Goal: Information Seeking & Learning: Stay updated

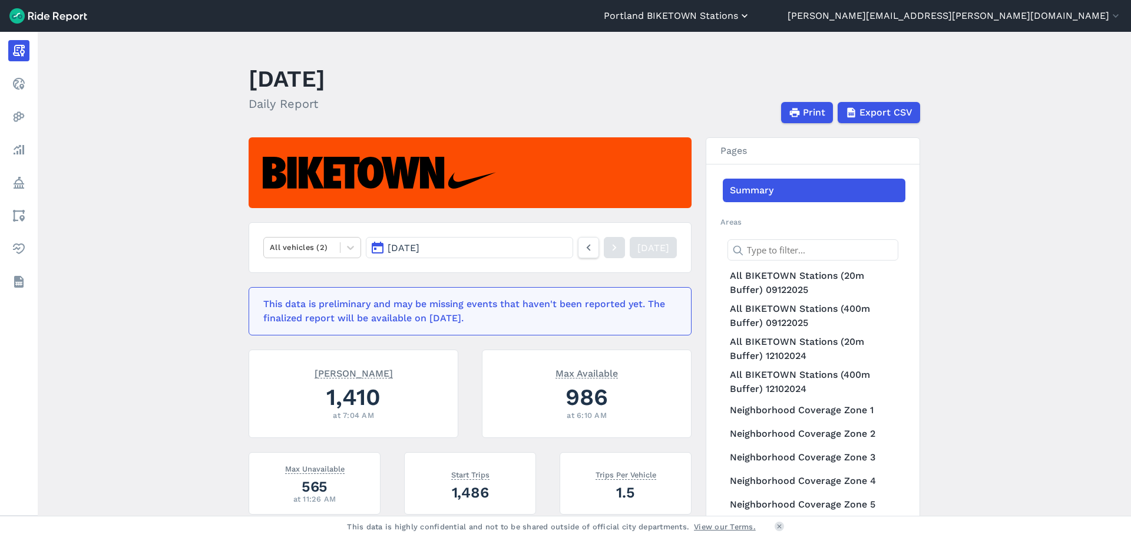
click at [751, 14] on button "Portland BIKETOWN Stations" at bounding box center [677, 16] width 147 height 14
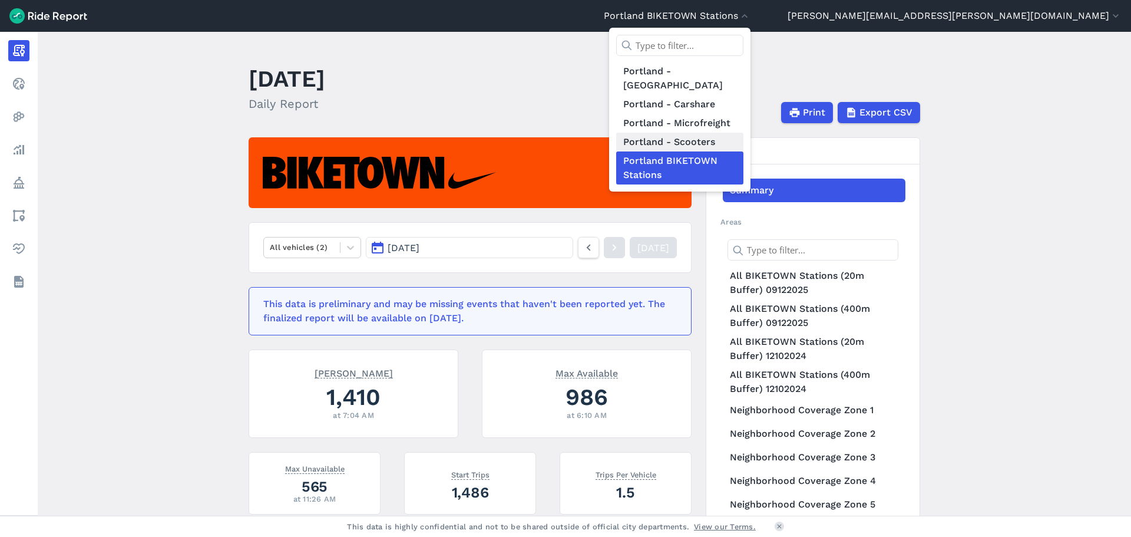
click at [743, 133] on link "Portland - Scooters" at bounding box center [679, 142] width 127 height 19
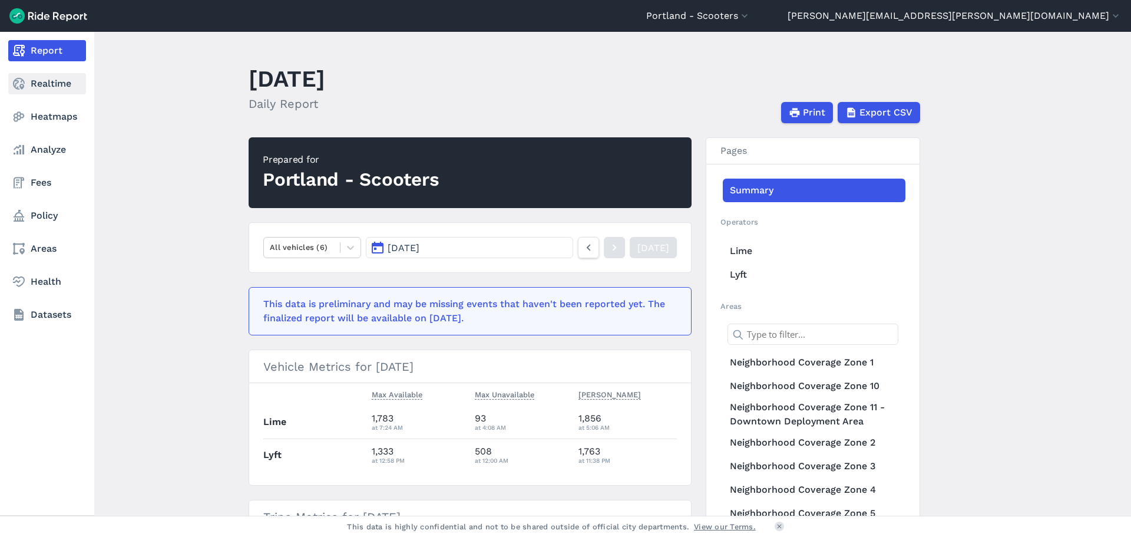
click at [37, 79] on link "Realtime" at bounding box center [47, 83] width 78 height 21
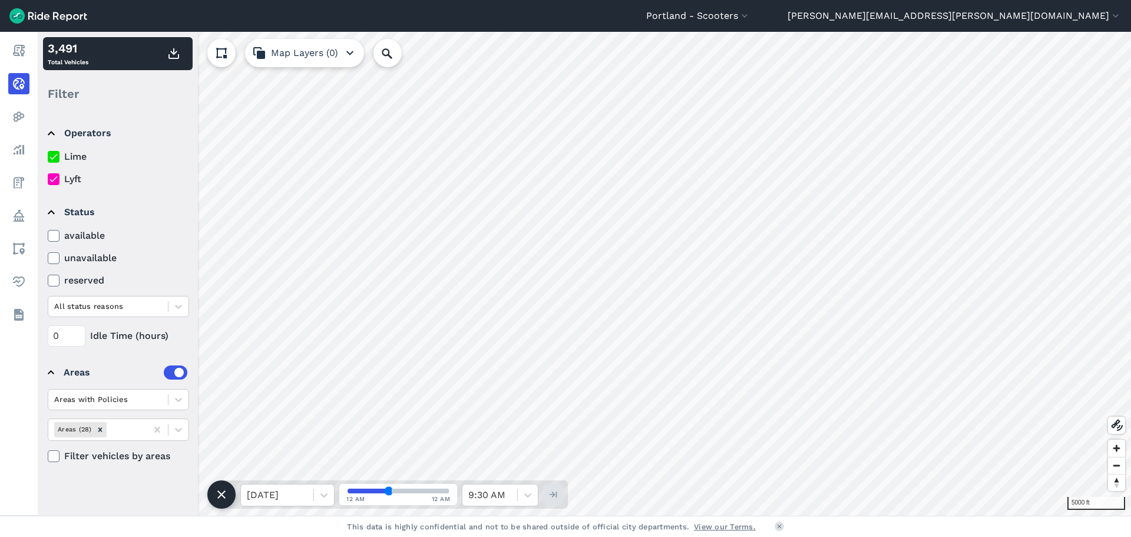
click at [70, 164] on div "Lime Lyft" at bounding box center [118, 168] width 141 height 37
click at [77, 157] on label "Lime" at bounding box center [118, 157] width 141 height 14
click at [48, 157] on input "Lime" at bounding box center [48, 154] width 0 height 8
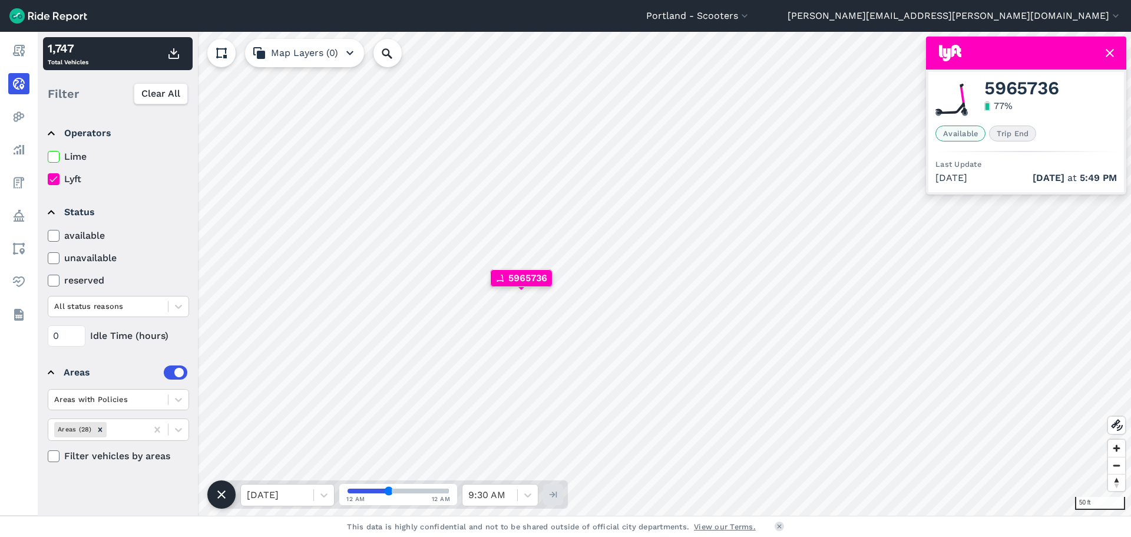
click at [1000, 84] on span "5965736" at bounding box center [1021, 88] width 74 height 14
copy span "5965736"
click at [1111, 48] on icon at bounding box center [1110, 53] width 14 height 14
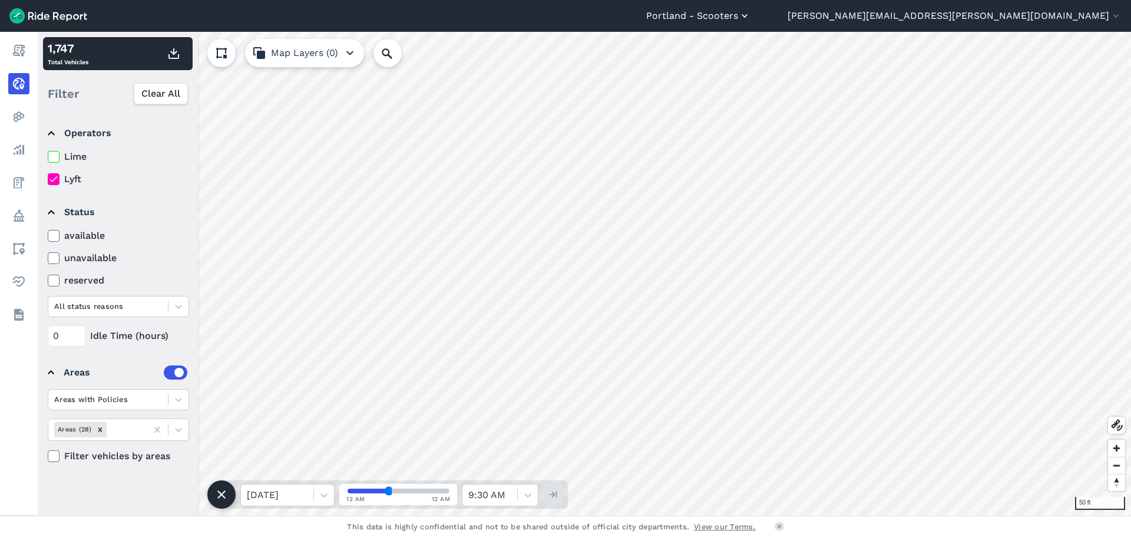
click at [751, 11] on button "Portland - Scooters" at bounding box center [698, 16] width 104 height 14
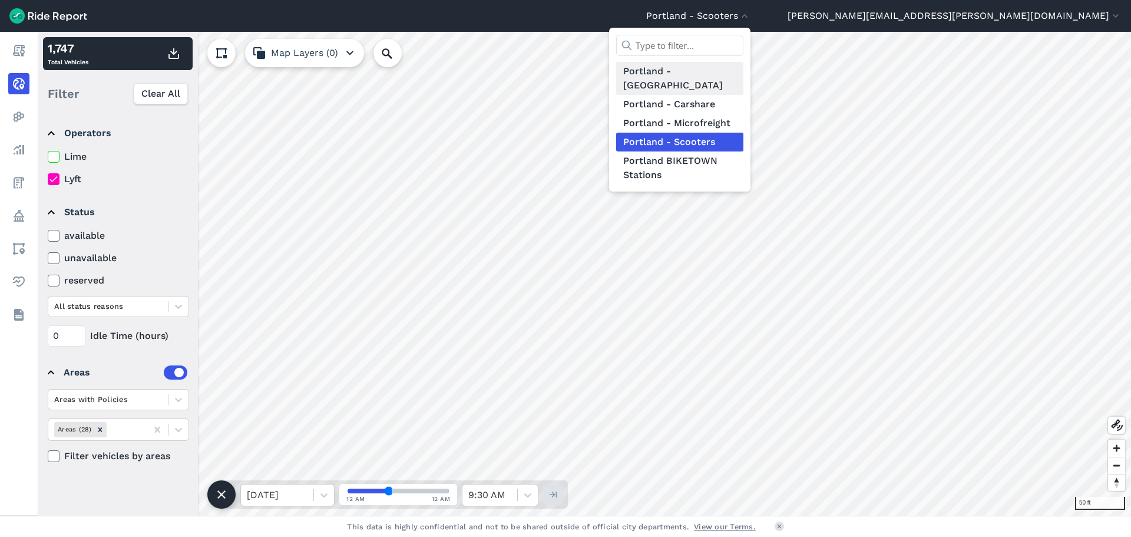
click at [743, 74] on link "Portland - [GEOGRAPHIC_DATA]" at bounding box center [679, 78] width 127 height 33
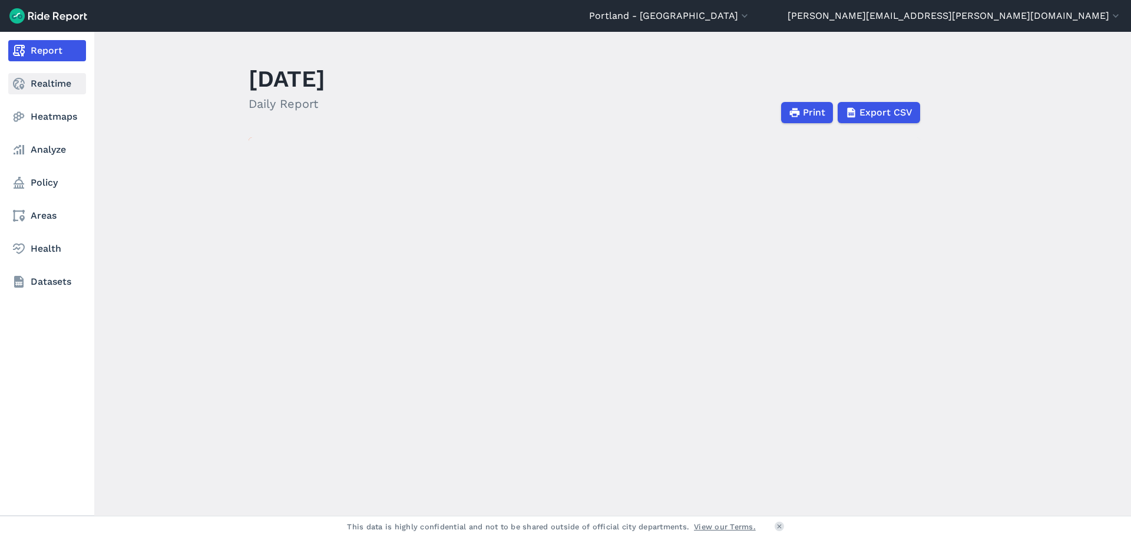
click at [64, 81] on link "Realtime" at bounding box center [47, 83] width 78 height 21
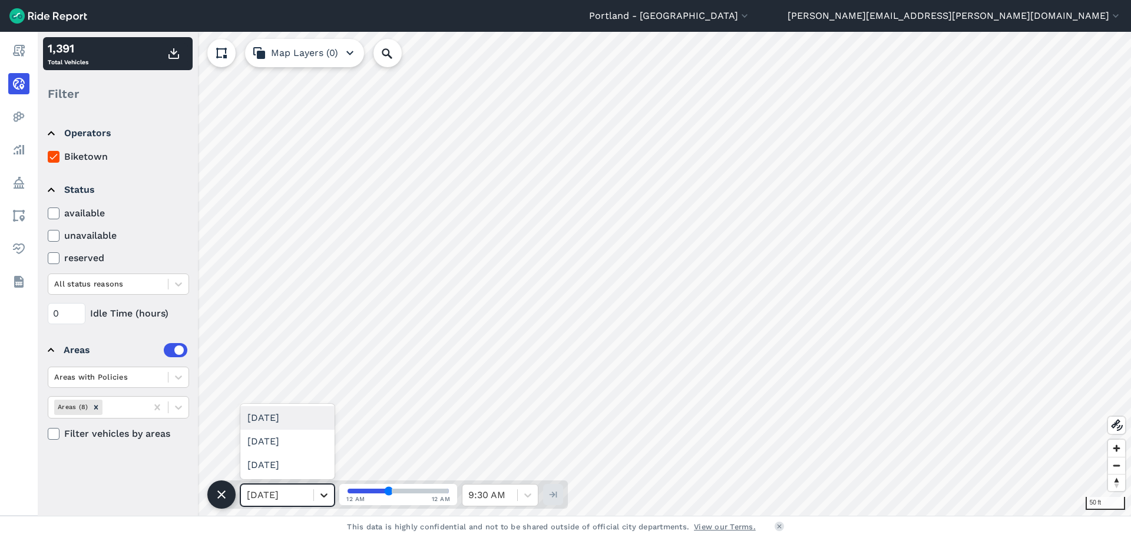
click at [325, 493] on icon at bounding box center [324, 495] width 12 height 12
click at [305, 417] on div "[DATE]" at bounding box center [287, 418] width 94 height 24
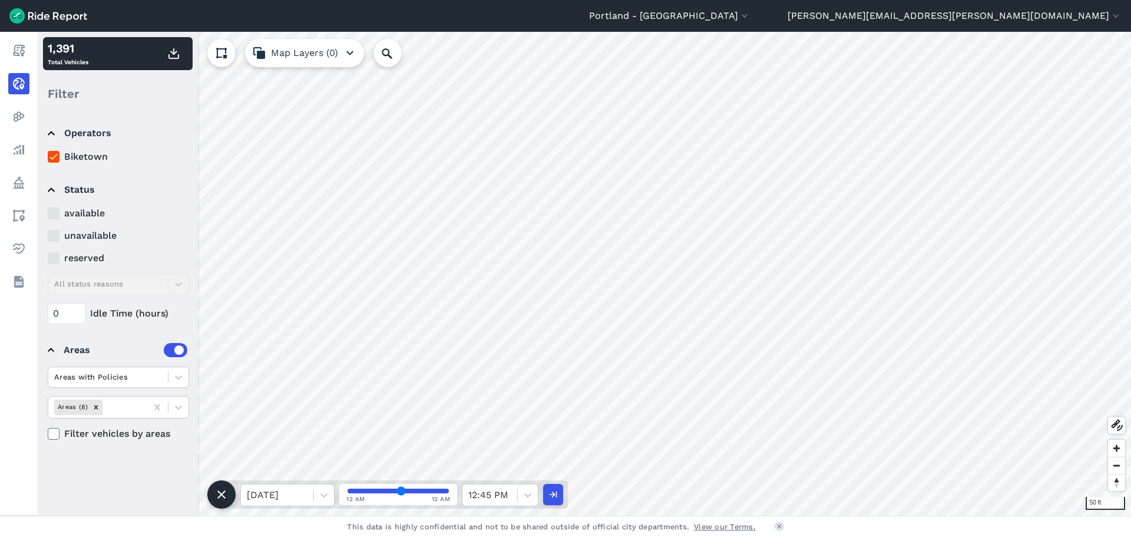
drag, startPoint x: 389, startPoint y: 490, endPoint x: 401, endPoint y: 492, distance: 12.6
click at [401, 492] on input "range" at bounding box center [398, 490] width 101 height 5
drag, startPoint x: 401, startPoint y: 492, endPoint x: 422, endPoint y: 493, distance: 20.6
click at [422, 493] on input "range" at bounding box center [398, 490] width 101 height 5
drag, startPoint x: 422, startPoint y: 493, endPoint x: 363, endPoint y: 487, distance: 58.6
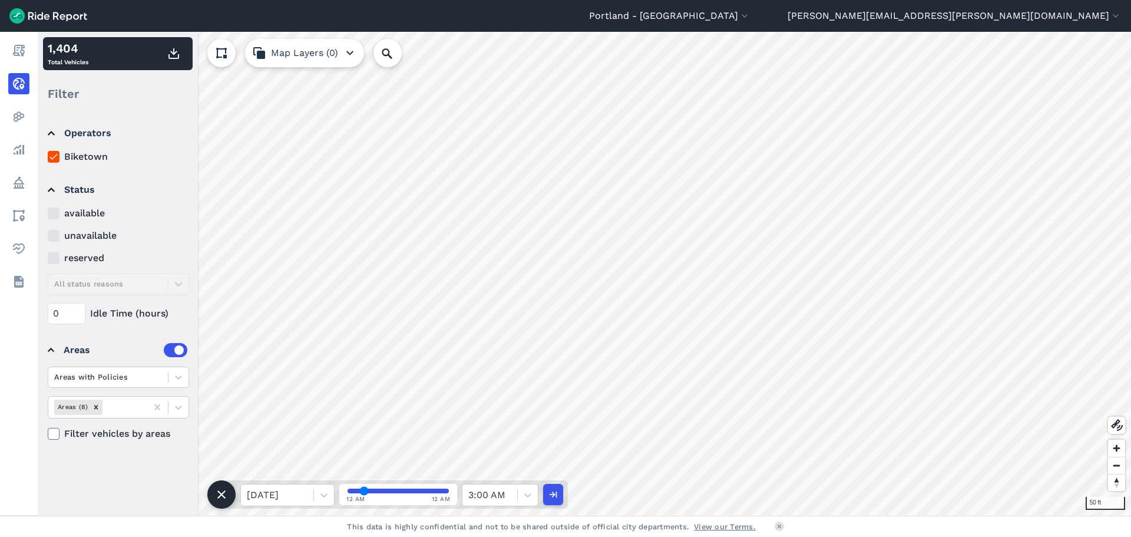
click at [363, 488] on input "range" at bounding box center [398, 490] width 101 height 5
drag, startPoint x: 363, startPoint y: 487, endPoint x: 414, endPoint y: 488, distance: 50.7
click at [414, 488] on input "range" at bounding box center [398, 490] width 101 height 5
drag, startPoint x: 414, startPoint y: 488, endPoint x: 440, endPoint y: 491, distance: 26.0
click at [440, 491] on input "range" at bounding box center [398, 490] width 101 height 5
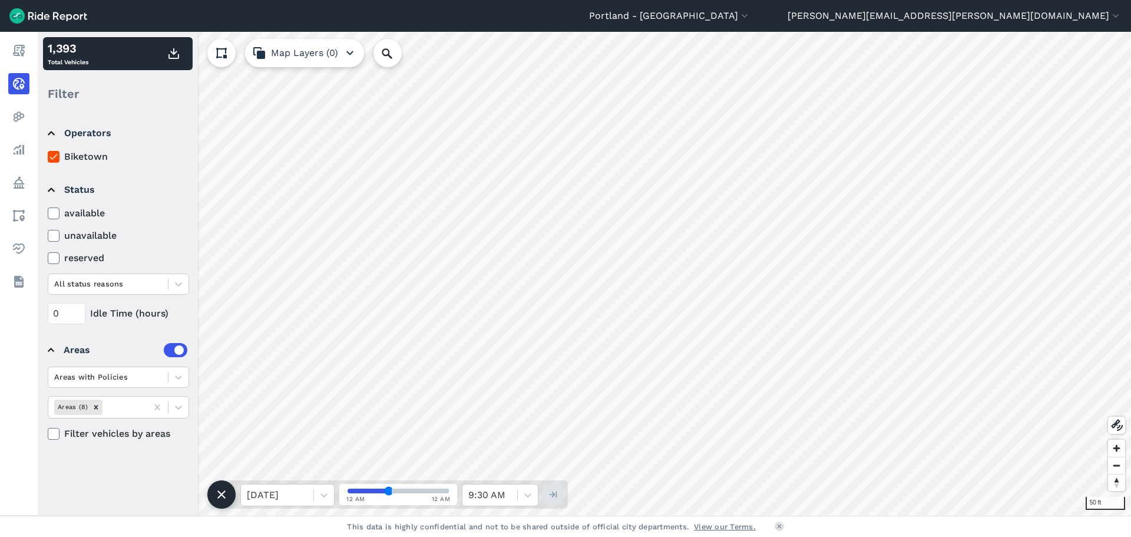
drag, startPoint x: 439, startPoint y: 490, endPoint x: 461, endPoint y: 490, distance: 22.4
click at [449, 490] on input "range" at bounding box center [398, 490] width 101 height 5
click at [316, 491] on div at bounding box center [324, 495] width 20 height 20
click at [300, 465] on div "[DATE]" at bounding box center [287, 465] width 94 height 24
drag, startPoint x: 388, startPoint y: 491, endPoint x: 331, endPoint y: 495, distance: 56.7
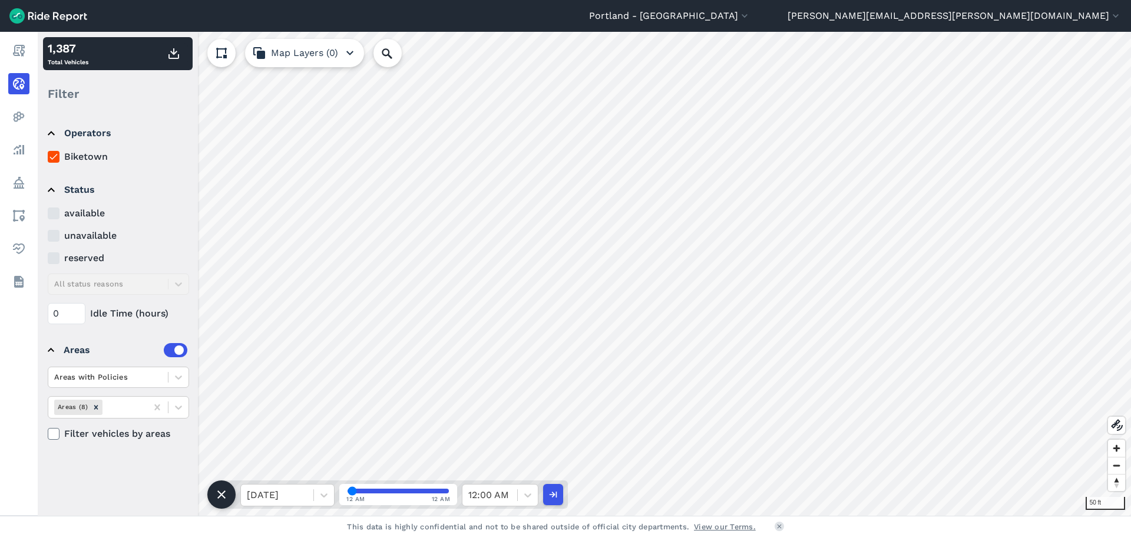
click at [348, 493] on input "range" at bounding box center [398, 490] width 101 height 5
drag, startPoint x: 352, startPoint y: 491, endPoint x: 391, endPoint y: 492, distance: 38.3
click at [391, 492] on input "range" at bounding box center [398, 490] width 101 height 5
drag, startPoint x: 389, startPoint y: 491, endPoint x: 419, endPoint y: 493, distance: 29.5
click at [419, 493] on input "range" at bounding box center [398, 490] width 101 height 5
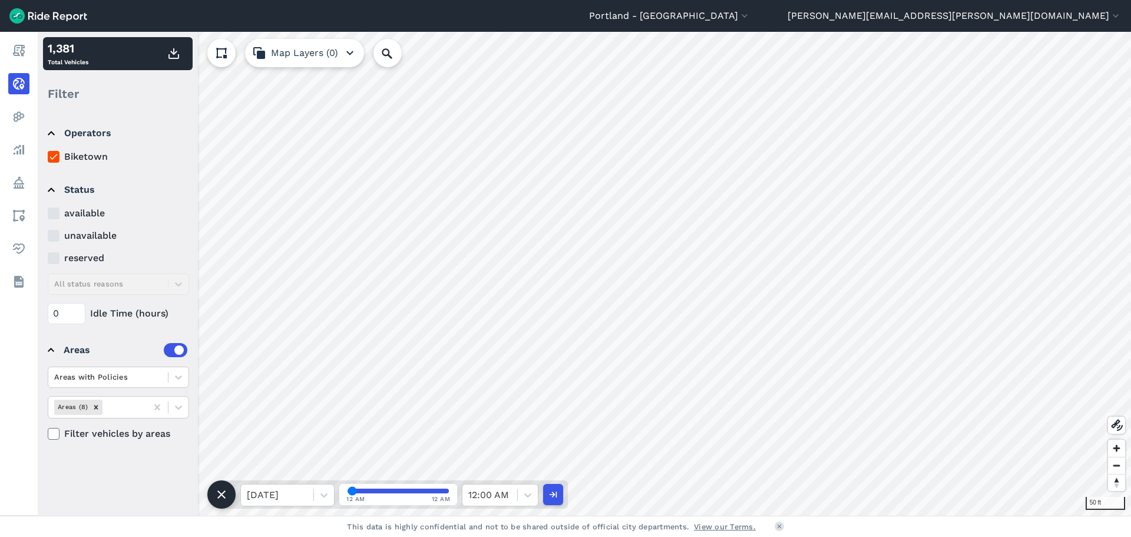
drag, startPoint x: 419, startPoint y: 493, endPoint x: 445, endPoint y: 493, distance: 26.5
click at [445, 493] on input "range" at bounding box center [398, 490] width 101 height 5
drag, startPoint x: 353, startPoint y: 493, endPoint x: 419, endPoint y: 493, distance: 66.6
click at [419, 493] on input "range" at bounding box center [398, 490] width 101 height 5
click at [327, 497] on icon at bounding box center [324, 495] width 12 height 12
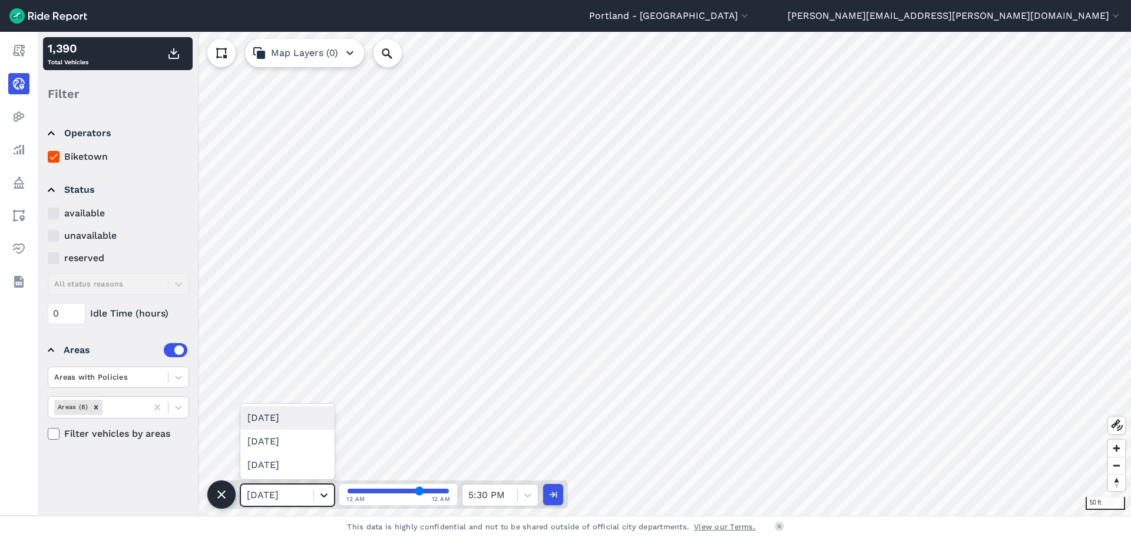
click at [327, 497] on icon at bounding box center [324, 495] width 12 height 12
drag, startPoint x: 422, startPoint y: 490, endPoint x: 444, endPoint y: 491, distance: 21.8
click at [444, 491] on input "range" at bounding box center [398, 490] width 101 height 5
click at [447, 491] on input "range" at bounding box center [398, 490] width 101 height 5
click at [332, 495] on div at bounding box center [324, 495] width 20 height 20
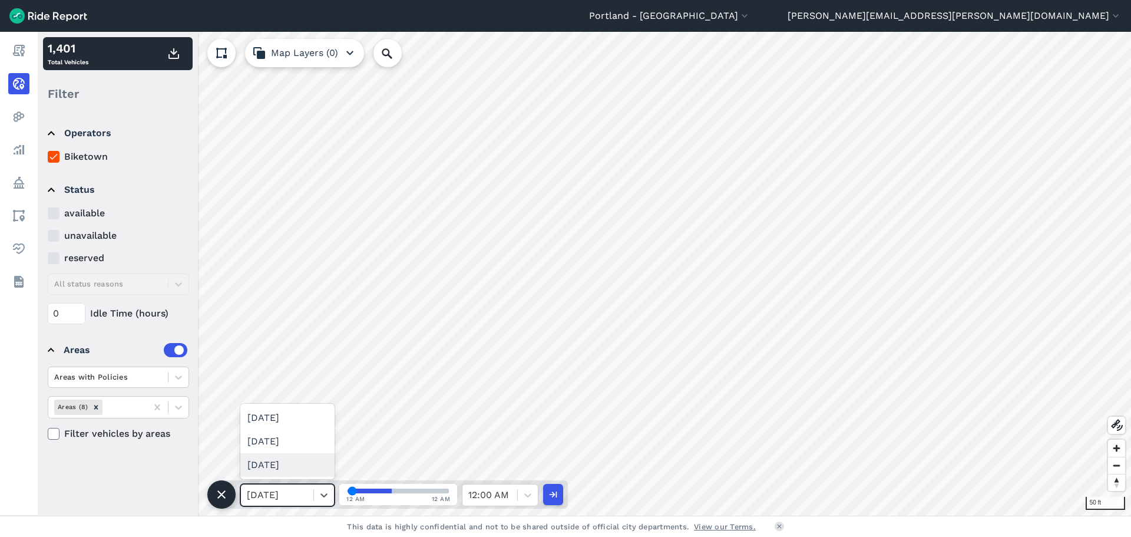
click at [305, 468] on div "[DATE]" at bounding box center [287, 465] width 94 height 24
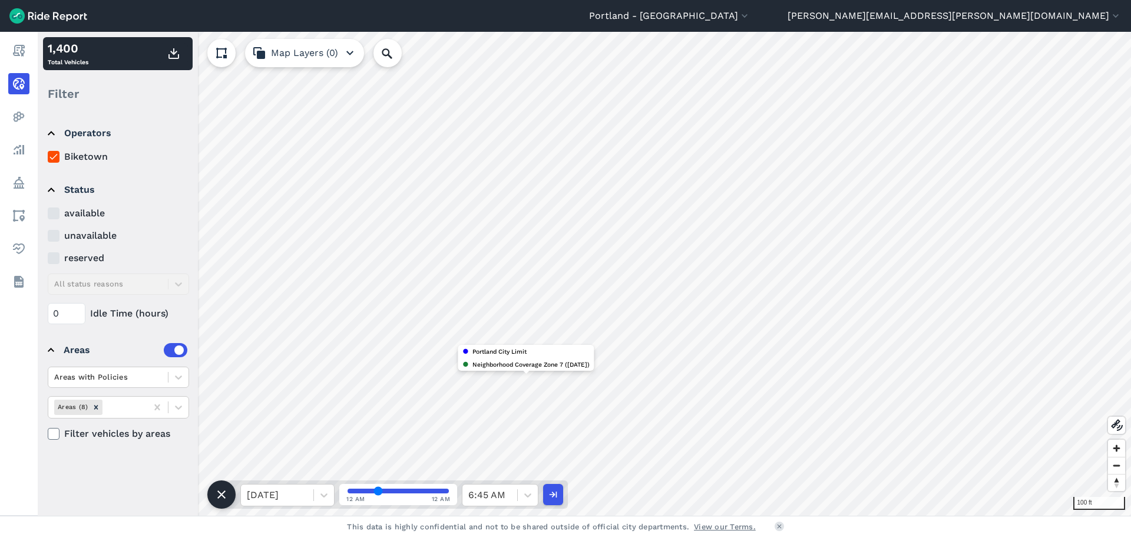
drag, startPoint x: 352, startPoint y: 490, endPoint x: 378, endPoint y: 489, distance: 25.9
click at [378, 489] on input "range" at bounding box center [398, 490] width 101 height 5
drag, startPoint x: 378, startPoint y: 489, endPoint x: 433, endPoint y: 493, distance: 54.9
click at [433, 493] on input "range" at bounding box center [398, 490] width 101 height 5
click at [328, 491] on icon at bounding box center [324, 495] width 12 height 12
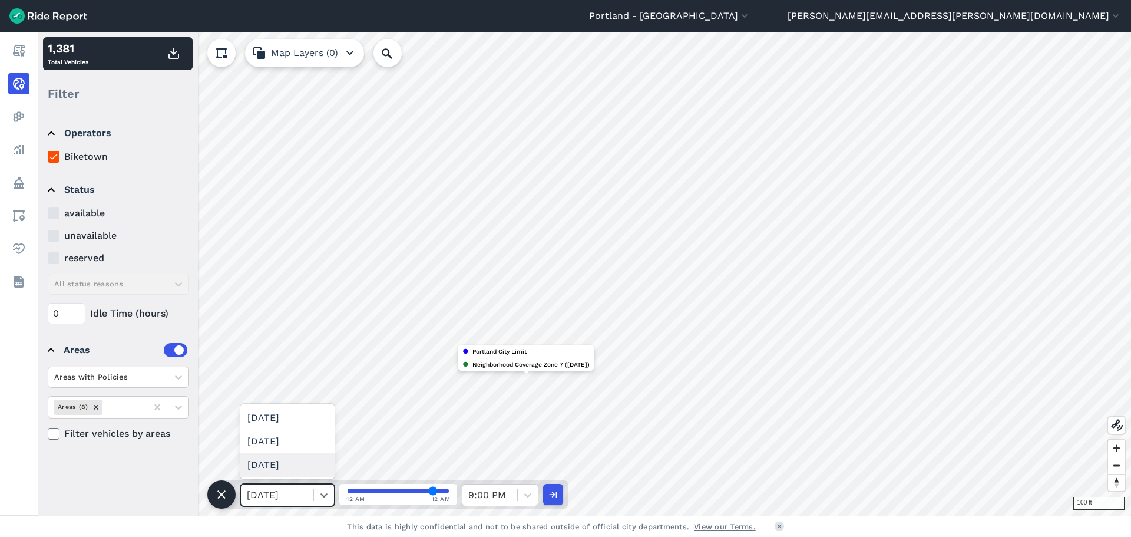
click at [299, 471] on div "[DATE]" at bounding box center [287, 465] width 94 height 24
drag, startPoint x: 434, startPoint y: 494, endPoint x: 439, endPoint y: 493, distance: 6.0
click at [439, 493] on input "range" at bounding box center [398, 490] width 101 height 5
drag, startPoint x: 439, startPoint y: 493, endPoint x: 453, endPoint y: 485, distance: 15.3
click at [449, 488] on input "range" at bounding box center [398, 490] width 101 height 5
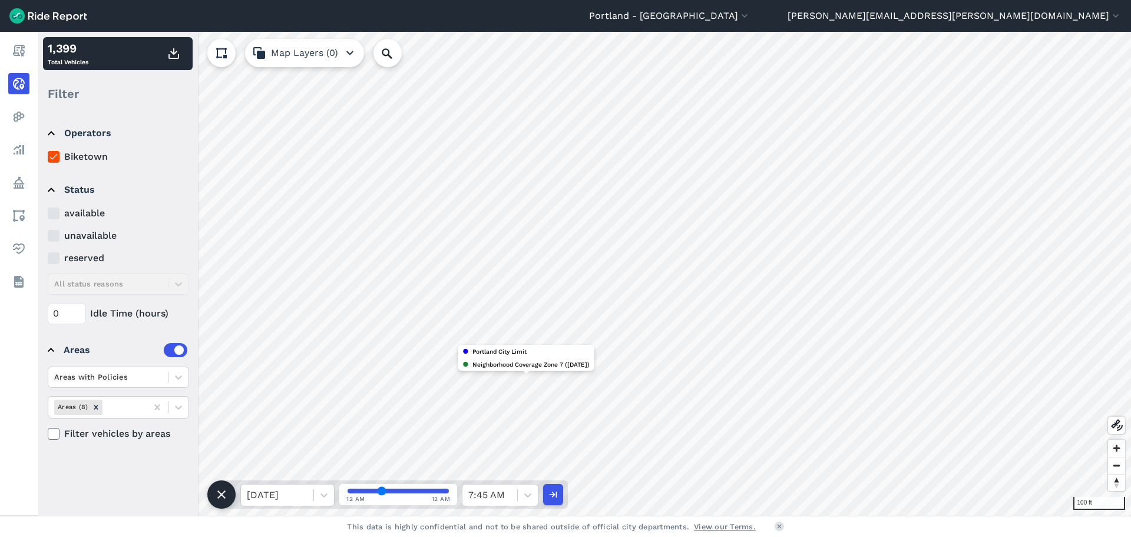
drag, startPoint x: 352, startPoint y: 490, endPoint x: 382, endPoint y: 492, distance: 30.1
click at [382, 492] on input "range" at bounding box center [398, 490] width 101 height 5
drag, startPoint x: 382, startPoint y: 492, endPoint x: 406, endPoint y: 494, distance: 24.2
click at [406, 493] on input "range" at bounding box center [398, 490] width 101 height 5
drag, startPoint x: 406, startPoint y: 490, endPoint x: 426, endPoint y: 491, distance: 20.1
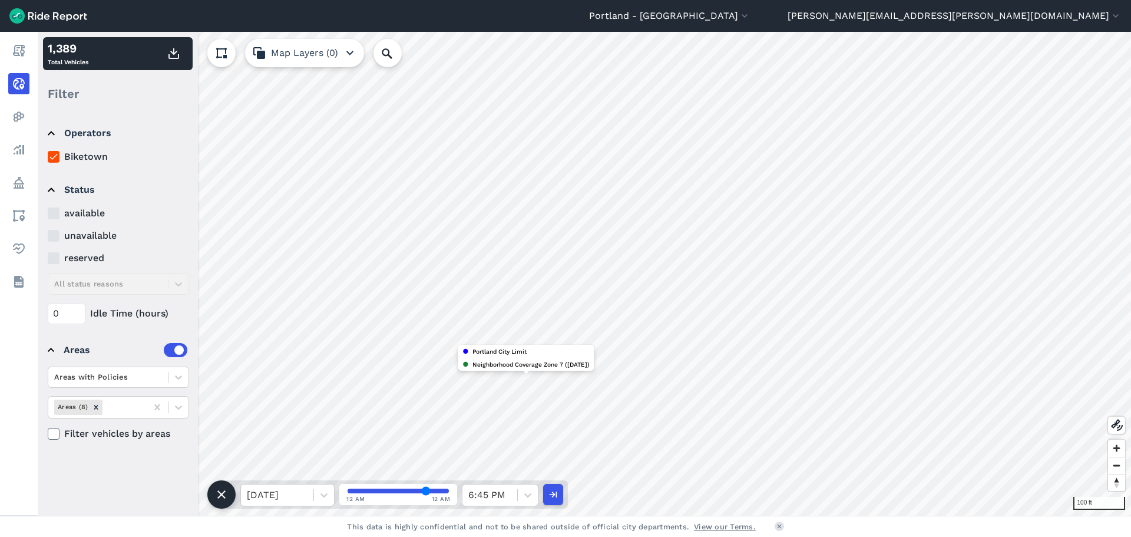
click at [426, 491] on input "range" at bounding box center [398, 490] width 101 height 5
drag, startPoint x: 425, startPoint y: 492, endPoint x: 451, endPoint y: 489, distance: 26.1
type input "0"
click at [449, 489] on input "range" at bounding box center [398, 490] width 101 height 5
click at [846, 2] on header "[GEOGRAPHIC_DATA] - [GEOGRAPHIC_DATA] [GEOGRAPHIC_DATA] - [GEOGRAPHIC_DATA] [GE…" at bounding box center [565, 16] width 1131 height 32
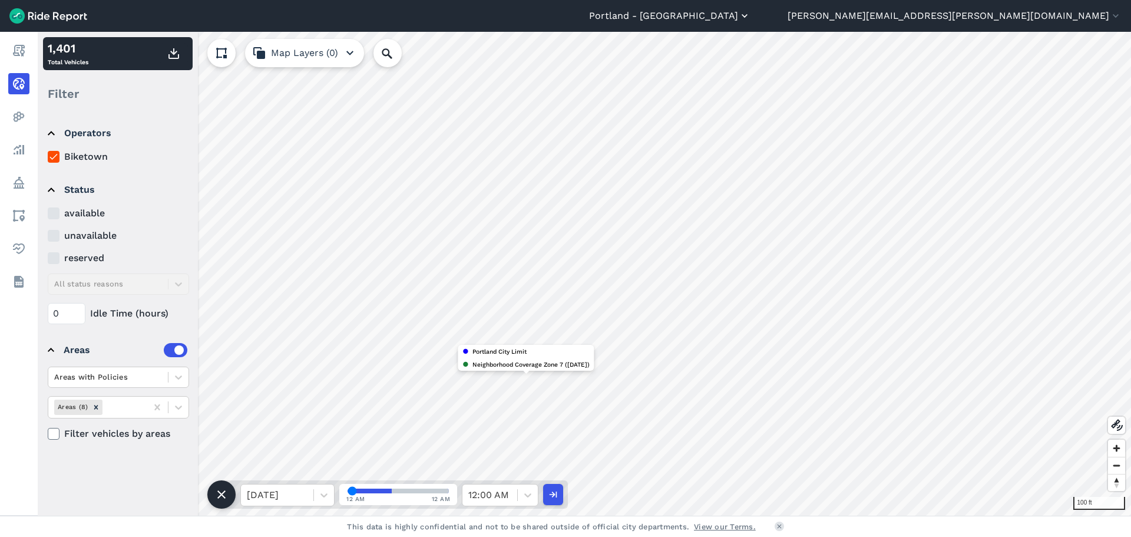
click at [845, 7] on header "[GEOGRAPHIC_DATA] - [GEOGRAPHIC_DATA] [GEOGRAPHIC_DATA] - [GEOGRAPHIC_DATA] [GE…" at bounding box center [565, 16] width 1131 height 32
click at [751, 12] on button "Portland - [GEOGRAPHIC_DATA]" at bounding box center [669, 16] width 161 height 14
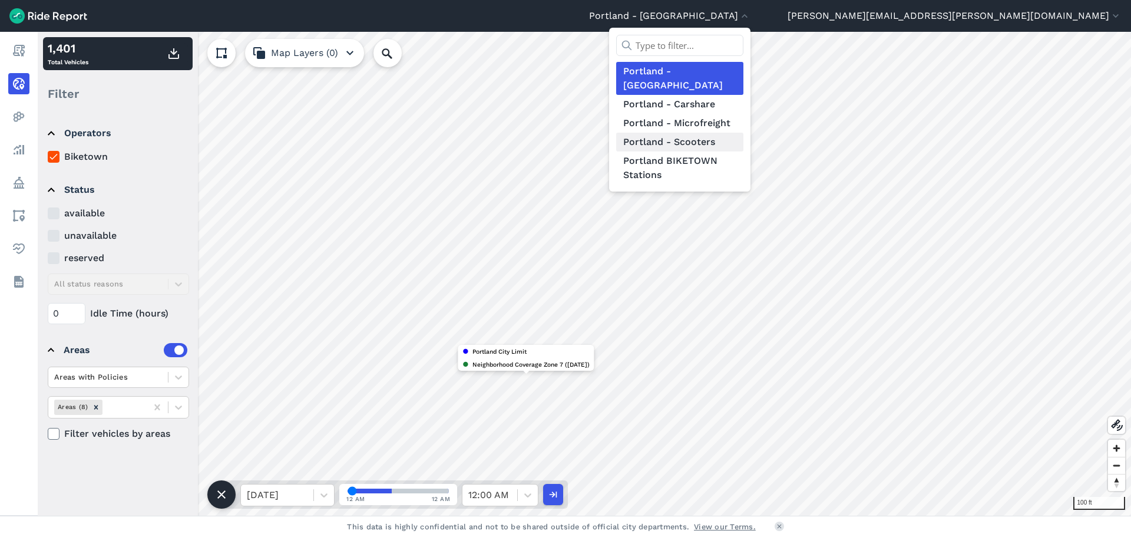
click at [743, 133] on link "Portland - Scooters" at bounding box center [679, 142] width 127 height 19
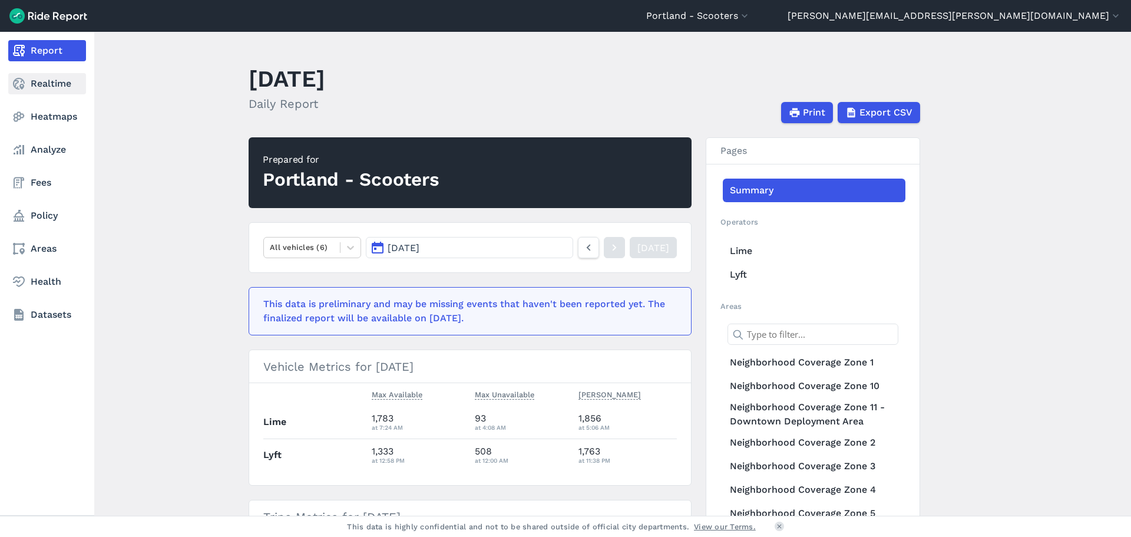
drag, startPoint x: 26, startPoint y: 81, endPoint x: 34, endPoint y: 79, distance: 7.9
click at [26, 81] on link "Realtime" at bounding box center [47, 83] width 78 height 21
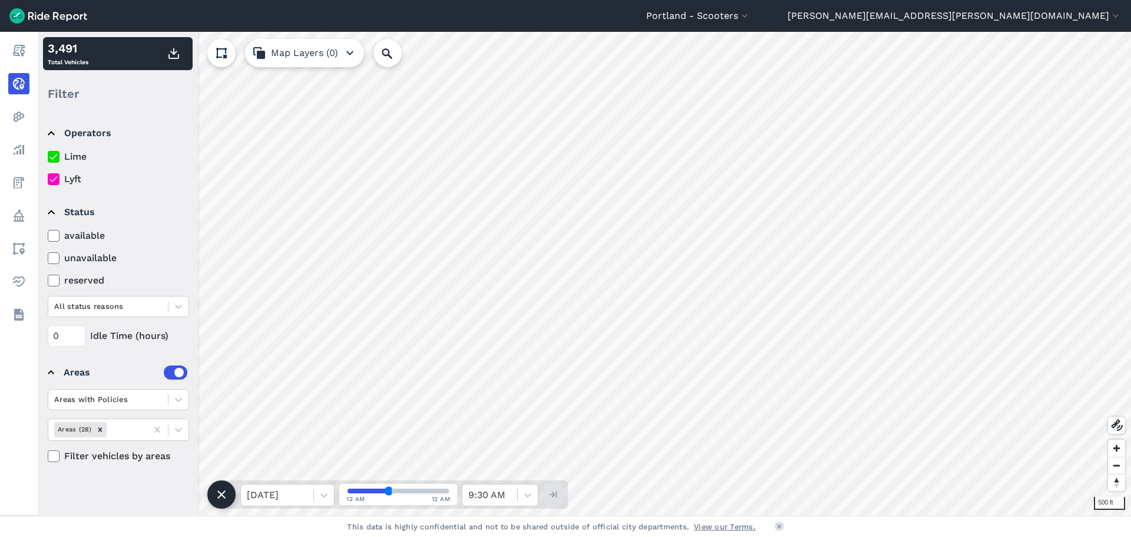
click at [54, 161] on icon at bounding box center [53, 157] width 11 height 12
click at [48, 157] on input "Lime" at bounding box center [48, 154] width 0 height 8
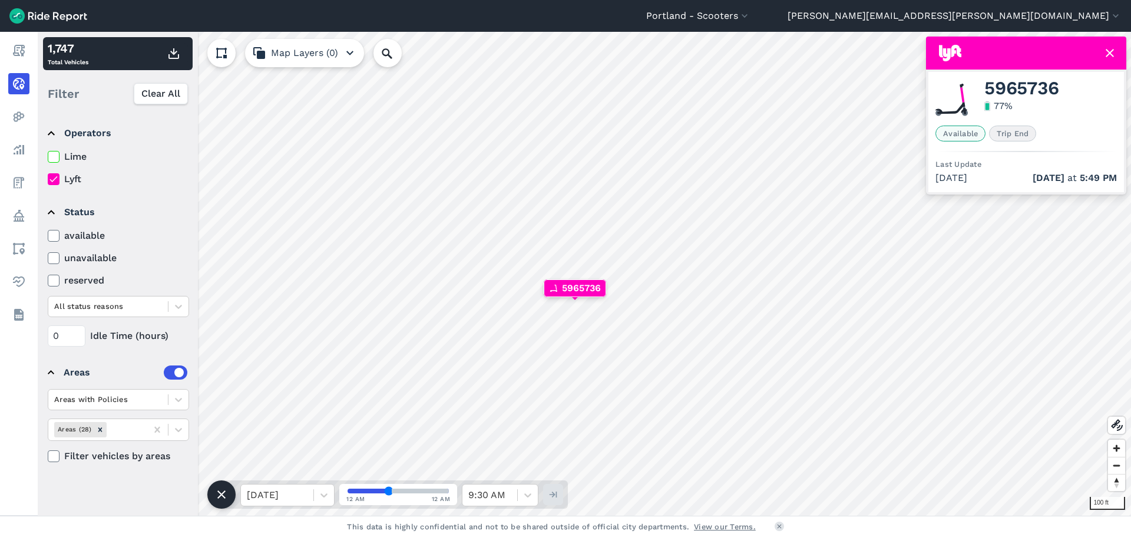
click at [60, 156] on label "Lime" at bounding box center [118, 157] width 141 height 14
click at [48, 156] on input "Lime" at bounding box center [48, 154] width 0 height 8
click at [54, 179] on icon at bounding box center [53, 179] width 11 height 12
click at [48, 179] on input "Lyft" at bounding box center [48, 176] width 0 height 8
click at [1106, 57] on icon at bounding box center [1110, 53] width 14 height 14
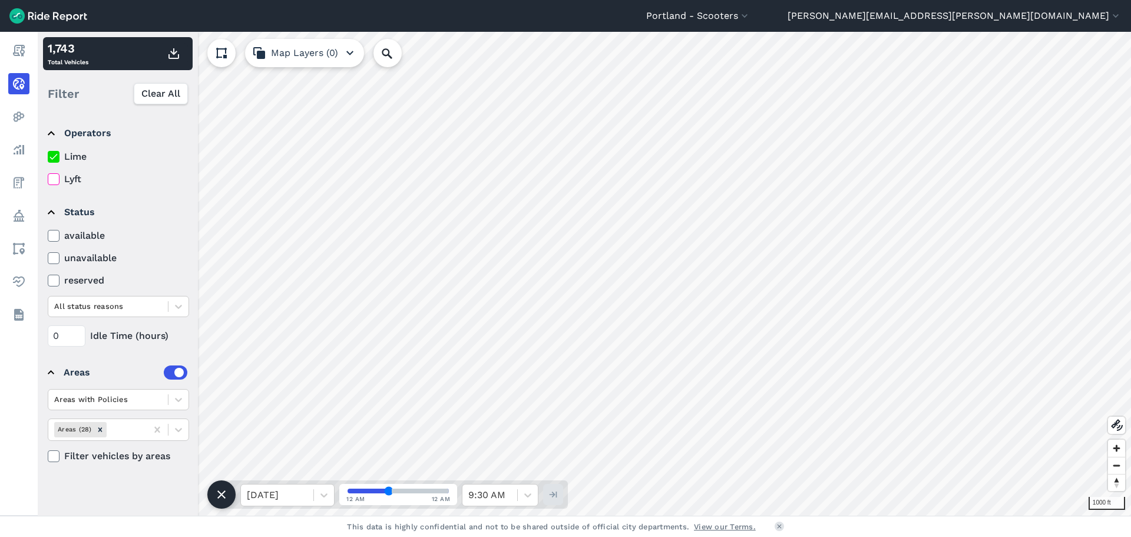
click at [709, 536] on html "[GEOGRAPHIC_DATA] - Scooters [GEOGRAPHIC_DATA] - BIKETOWN [GEOGRAPHIC_DATA] - […" at bounding box center [565, 268] width 1131 height 537
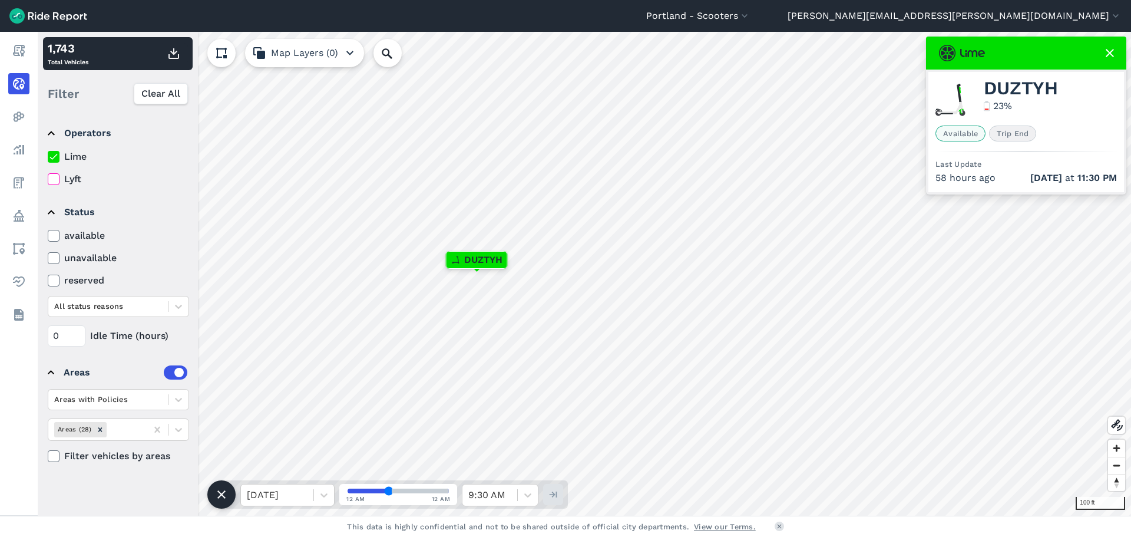
click at [1004, 97] on div "23 %" at bounding box center [1000, 105] width 32 height 21
click at [1004, 94] on span "DUZTYH" at bounding box center [1021, 88] width 74 height 14
copy span "DUZTYH"
